Goal: Task Accomplishment & Management: Use online tool/utility

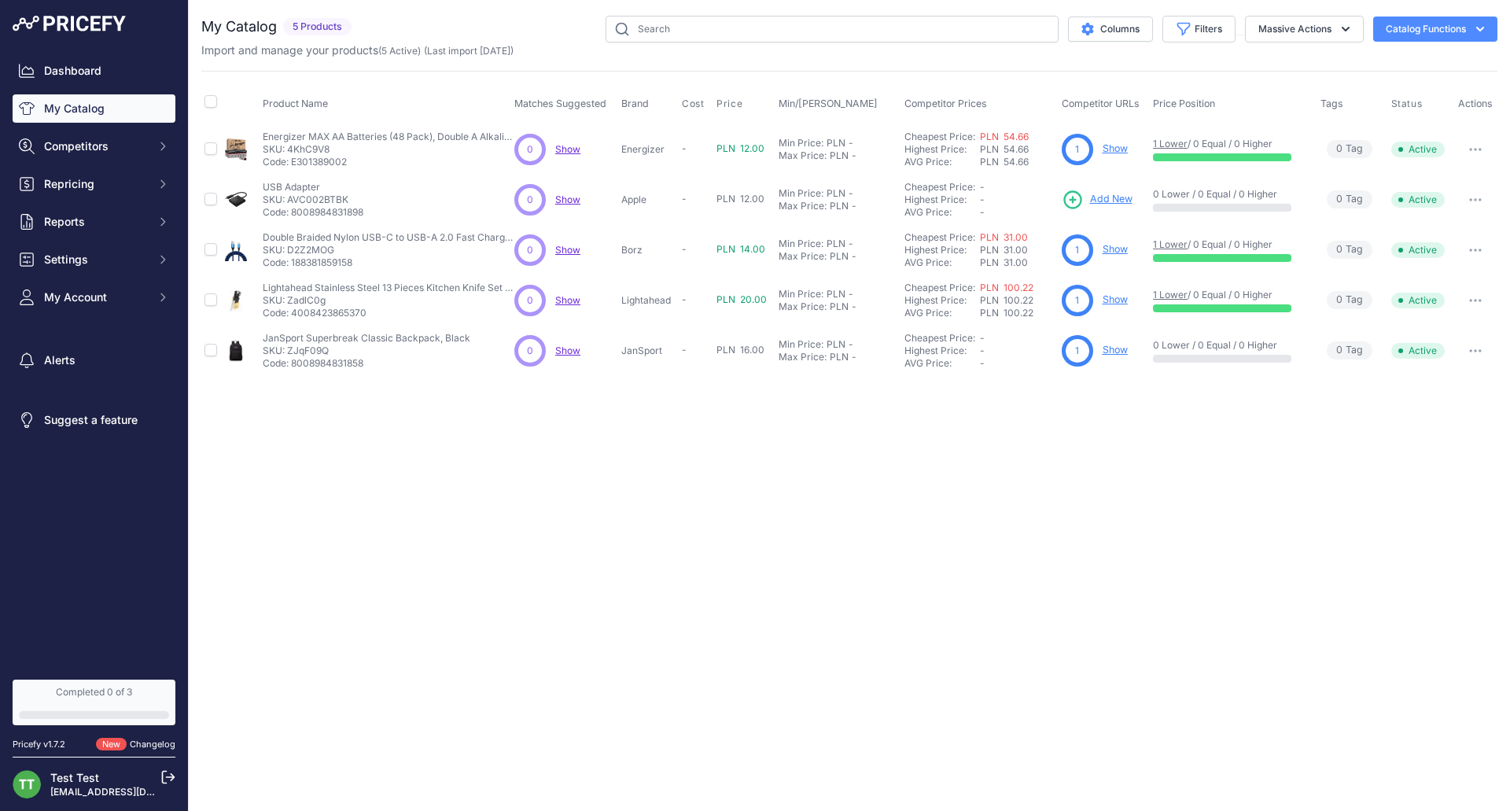
click at [756, 254] on span "PLN 14.00" at bounding box center [740, 249] width 49 height 12
click at [1476, 248] on icon "button" at bounding box center [1475, 249] width 13 height 3
click at [1444, 28] on button "Catalog Functions" at bounding box center [1435, 29] width 124 height 25
click at [1404, 65] on span "Import Additional Info" at bounding box center [1405, 62] width 96 height 13
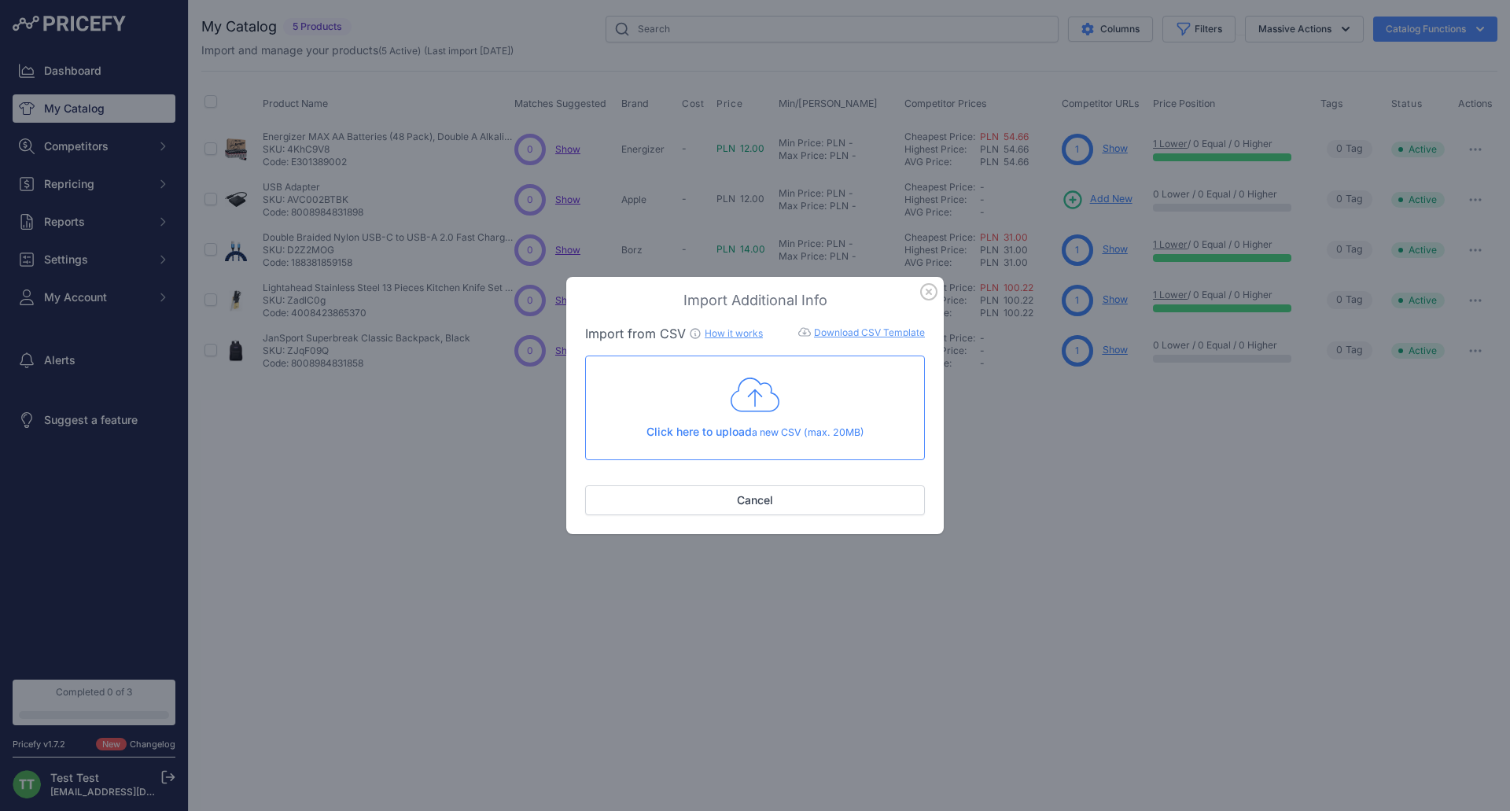
click at [730, 337] on link "How it works" at bounding box center [733, 333] width 58 height 12
click at [918, 336] on link "Download CSV Template" at bounding box center [869, 332] width 111 height 12
click at [800, 101] on div "Import Additional Info Import from CSV How it works Download CSV Template Check…" at bounding box center [755, 405] width 1510 height 811
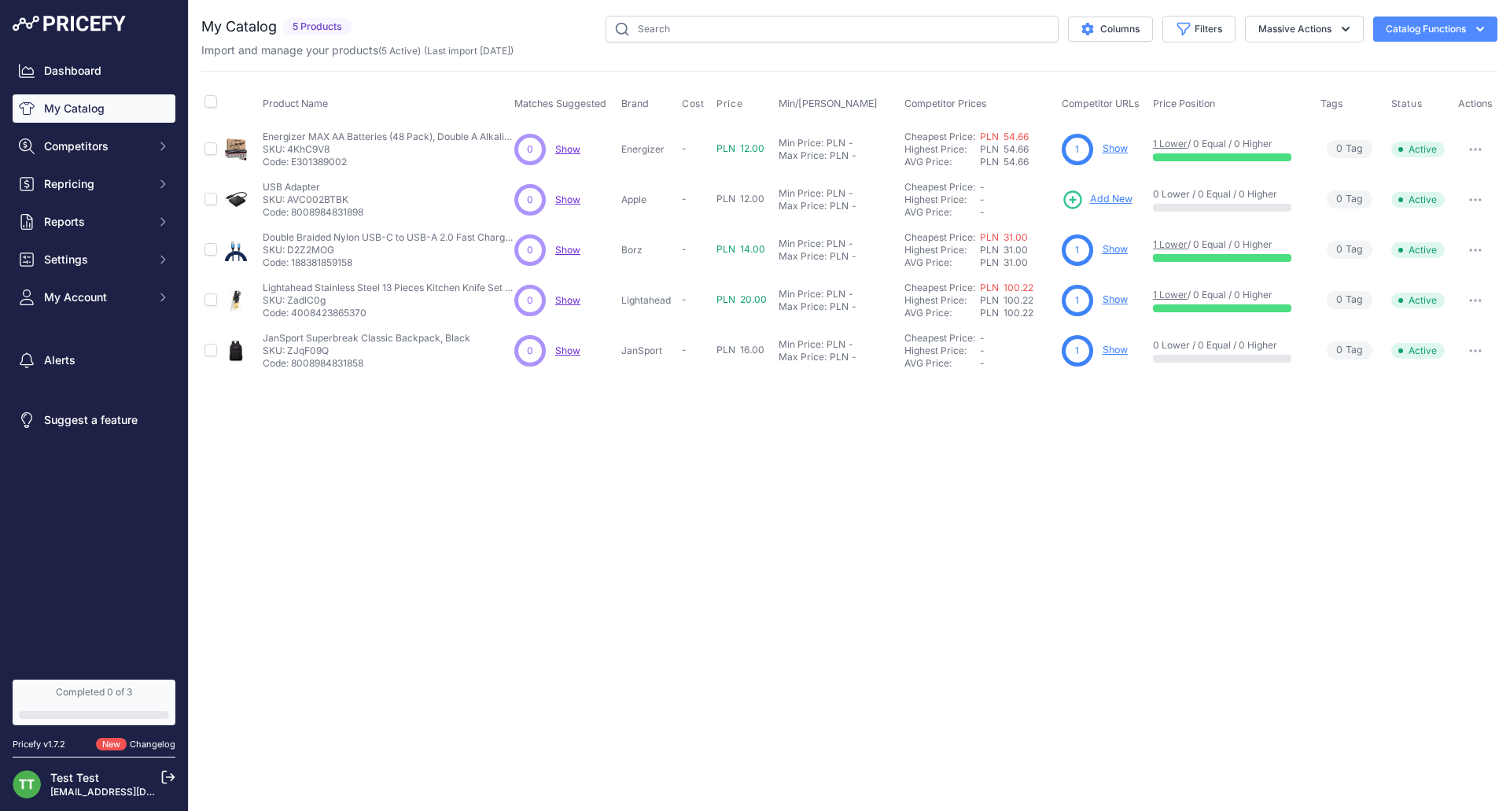
drag, startPoint x: 656, startPoint y: 299, endPoint x: 634, endPoint y: 296, distance: 22.2
click at [637, 298] on p "Lightahead" at bounding box center [648, 300] width 54 height 13
click at [622, 253] on p "Borz" at bounding box center [648, 250] width 54 height 13
click at [845, 298] on div "PLN" at bounding box center [835, 294] width 19 height 13
click at [838, 312] on div "PLN" at bounding box center [838, 314] width 19 height 13
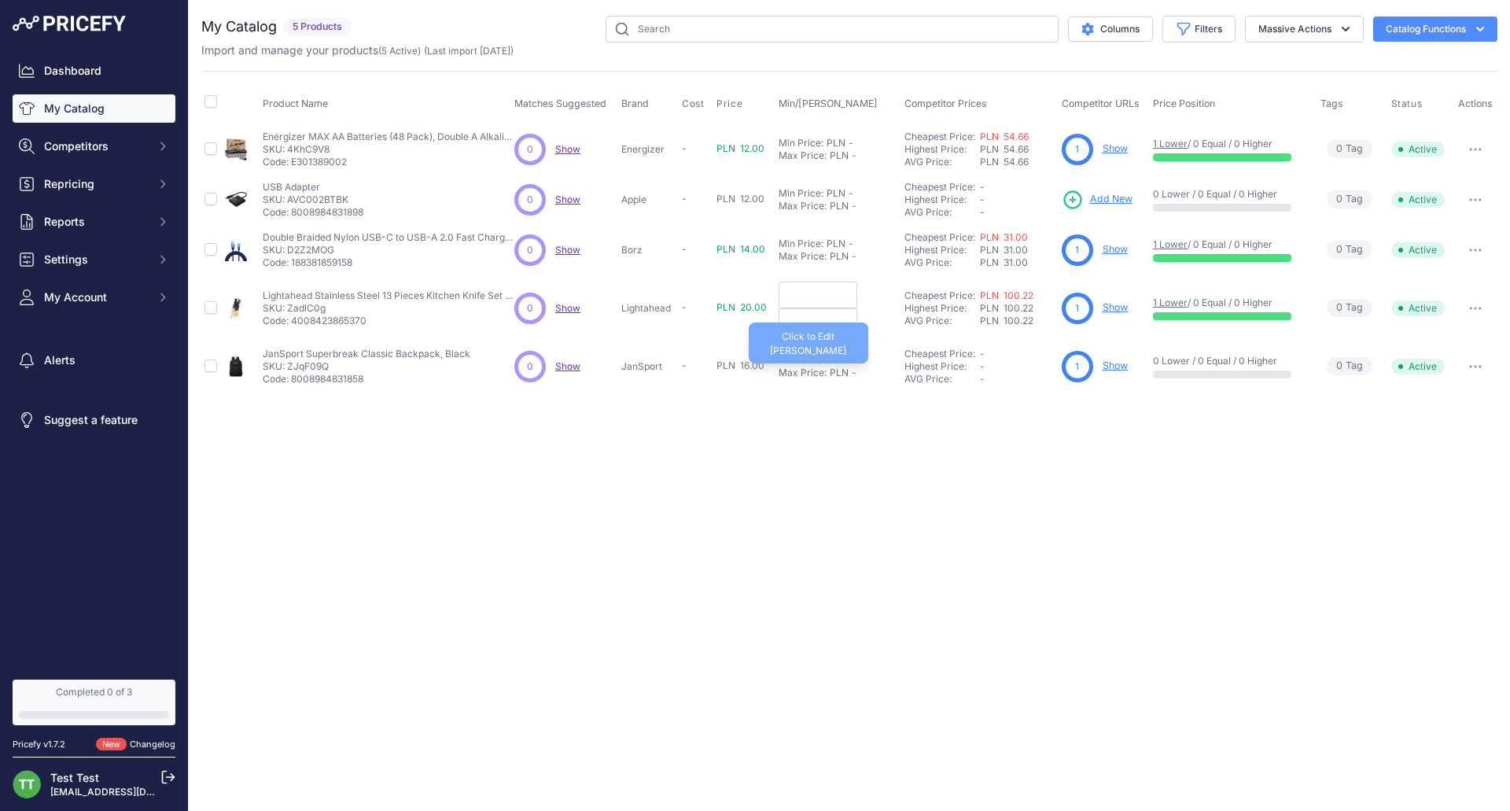
click at [840, 373] on div "PLN" at bounding box center [838, 372] width 19 height 13
click at [844, 363] on input "text" at bounding box center [817, 373] width 79 height 27
click at [844, 354] on div "PLN" at bounding box center [835, 354] width 19 height 13
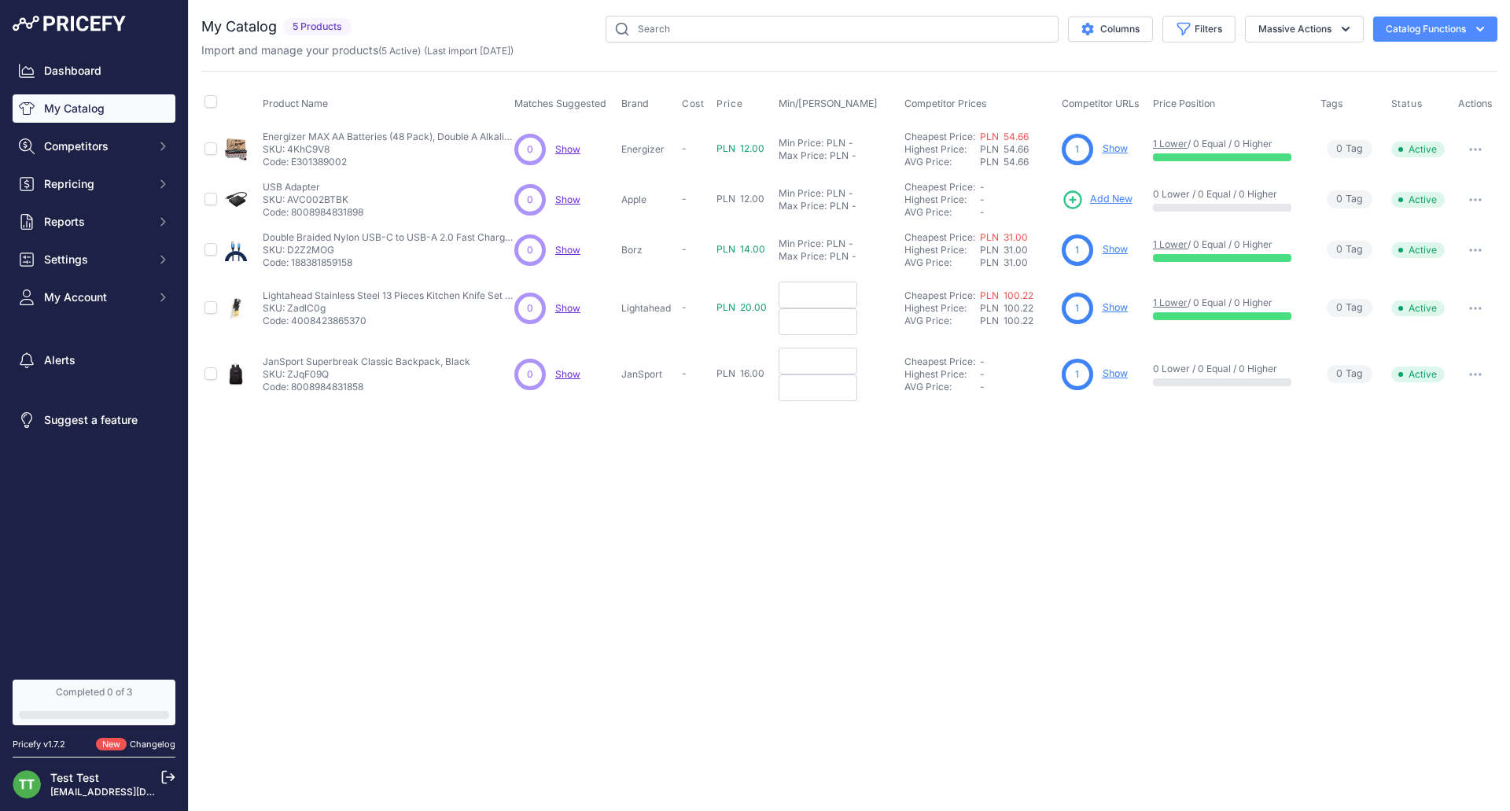
click at [728, 143] on span "PLN 12.00" at bounding box center [740, 148] width 48 height 12
click at [752, 149] on span "PLN 12.00" at bounding box center [740, 148] width 48 height 12
click at [745, 265] on td "PLN 14.00" at bounding box center [743, 250] width 61 height 50
click at [745, 249] on span "PLN 14.00" at bounding box center [740, 249] width 49 height 12
click at [749, 201] on span "PLN 12.00" at bounding box center [740, 199] width 48 height 12
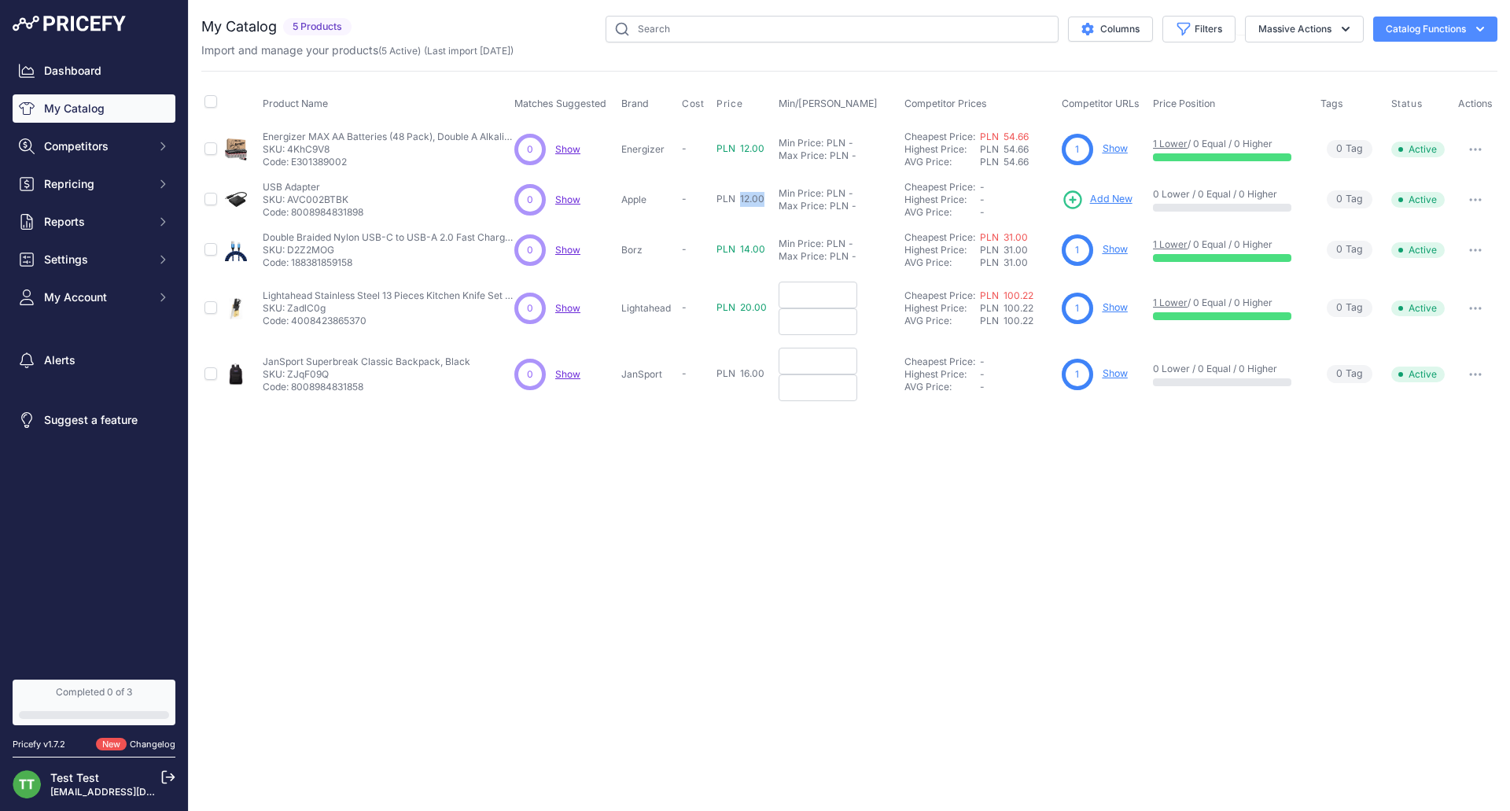
click at [749, 200] on span "PLN 12.00" at bounding box center [740, 199] width 48 height 12
click at [753, 208] on td "PLN 12.00" at bounding box center [743, 200] width 61 height 50
